Goal: Task Accomplishment & Management: Use online tool/utility

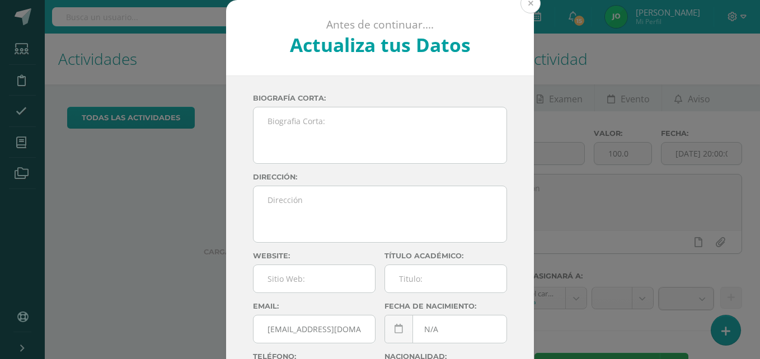
click at [529, 5] on button at bounding box center [531, 3] width 20 height 20
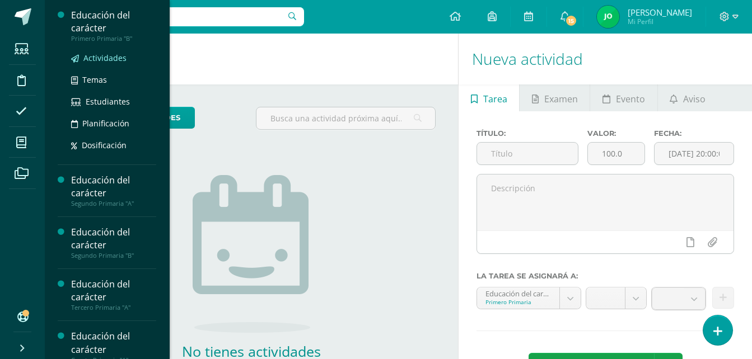
click at [95, 55] on span "Actividades" at bounding box center [104, 58] width 43 height 11
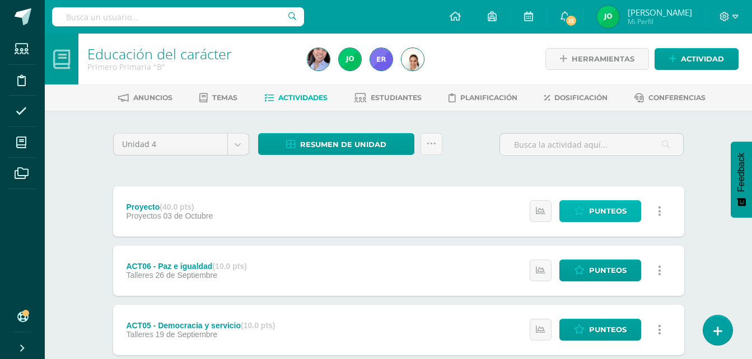
click at [602, 212] on span "Punteos" at bounding box center [608, 211] width 38 height 21
